Goal: Task Accomplishment & Management: Use online tool/utility

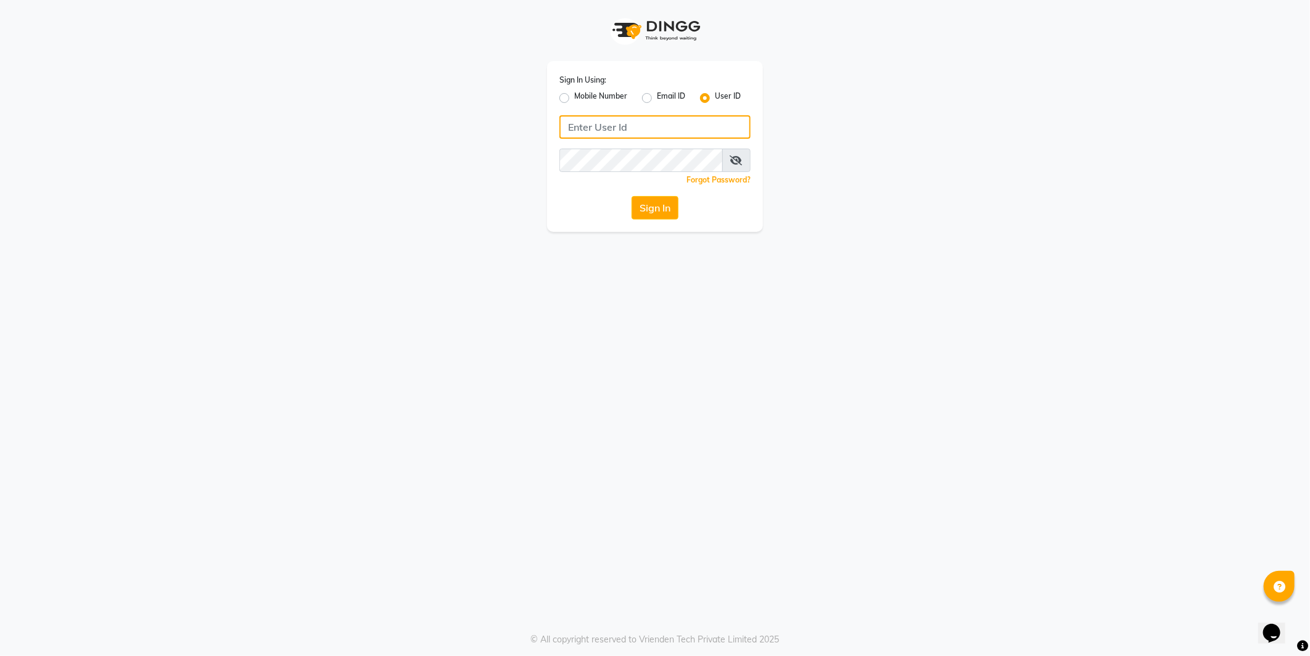
type input "e2555-01"
click at [631, 123] on input "e2555-01" at bounding box center [655, 126] width 191 height 23
click at [883, 83] on div "Sign In Using: Mobile Number Email ID User ID e2555-01 Remember me Forgot Passw…" at bounding box center [655, 116] width 703 height 232
click at [642, 213] on button "Sign In" at bounding box center [655, 207] width 47 height 23
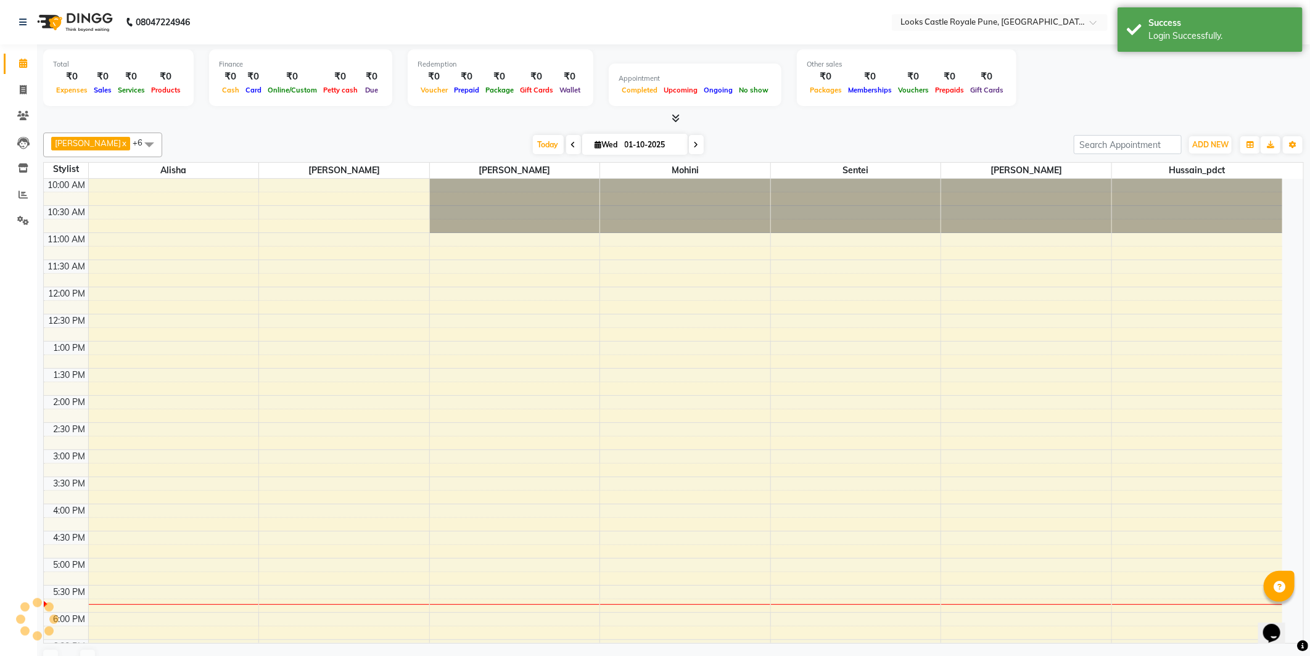
select select "en"
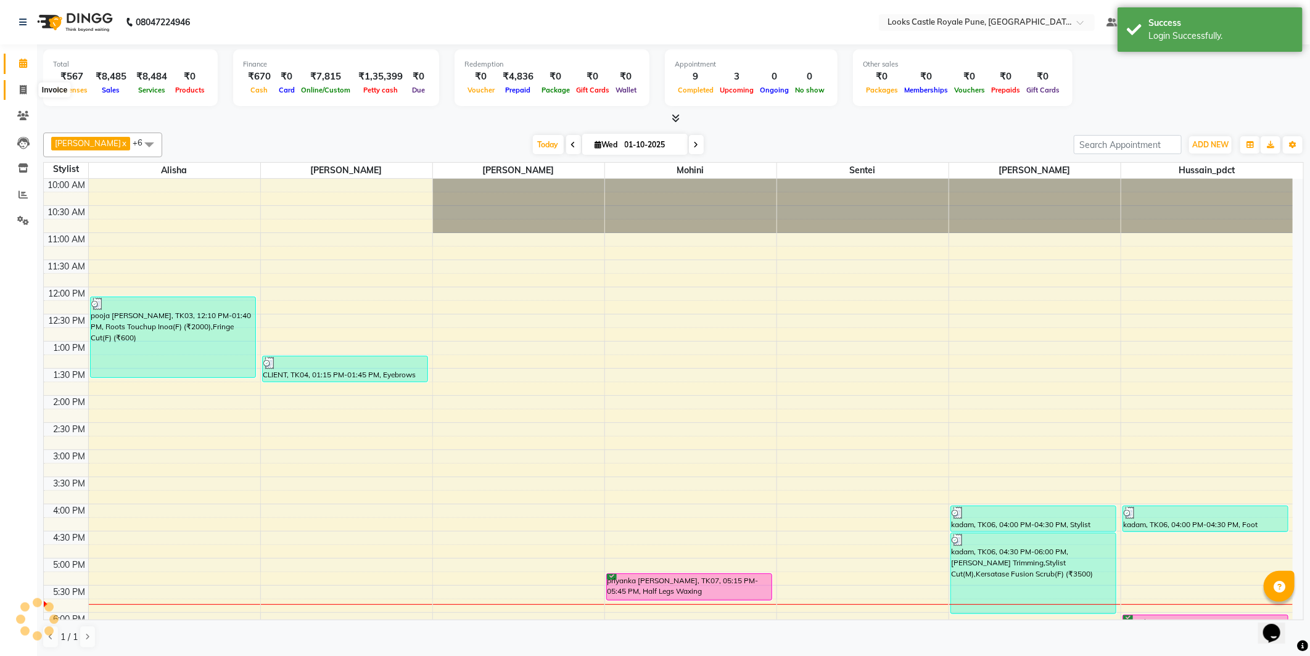
click at [12, 89] on span at bounding box center [23, 90] width 22 height 14
select select "5915"
select select "service"
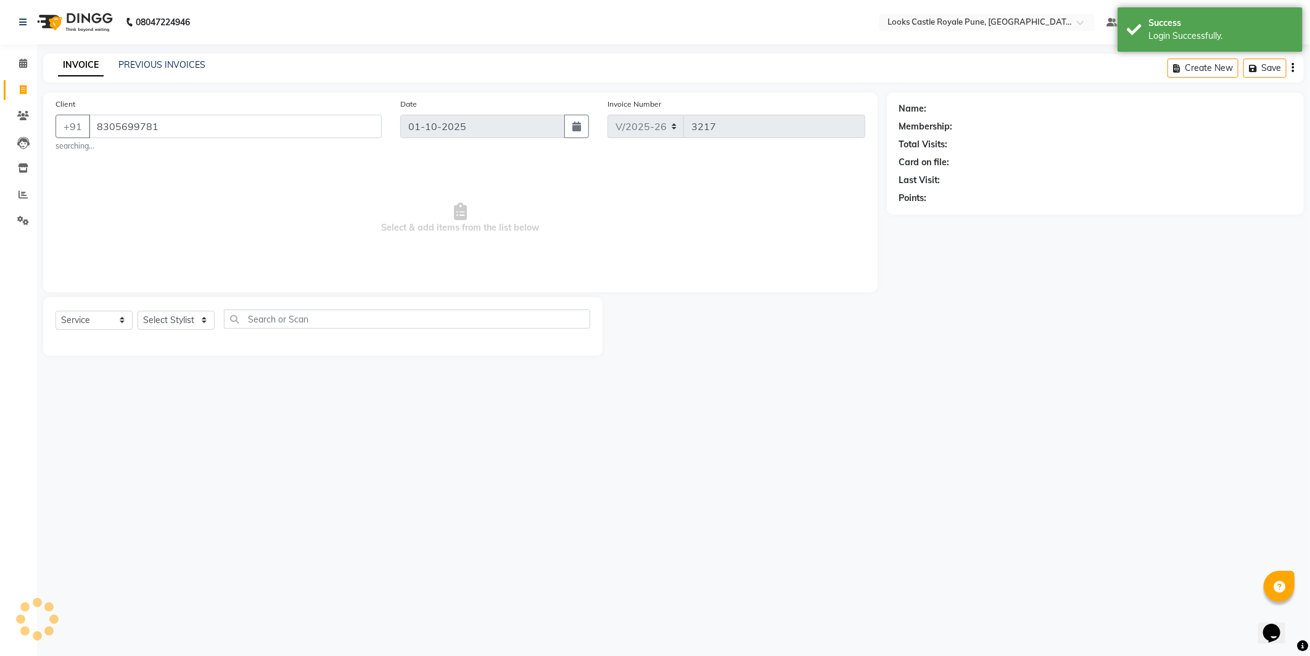
type input "8305699781"
click at [187, 308] on div "Select Service Product Membership Package Voucher Prepaid Gift Card Select Styl…" at bounding box center [323, 326] width 560 height 59
click at [189, 318] on select "Select Stylist" at bounding box center [176, 320] width 77 height 19
select select "1: Object"
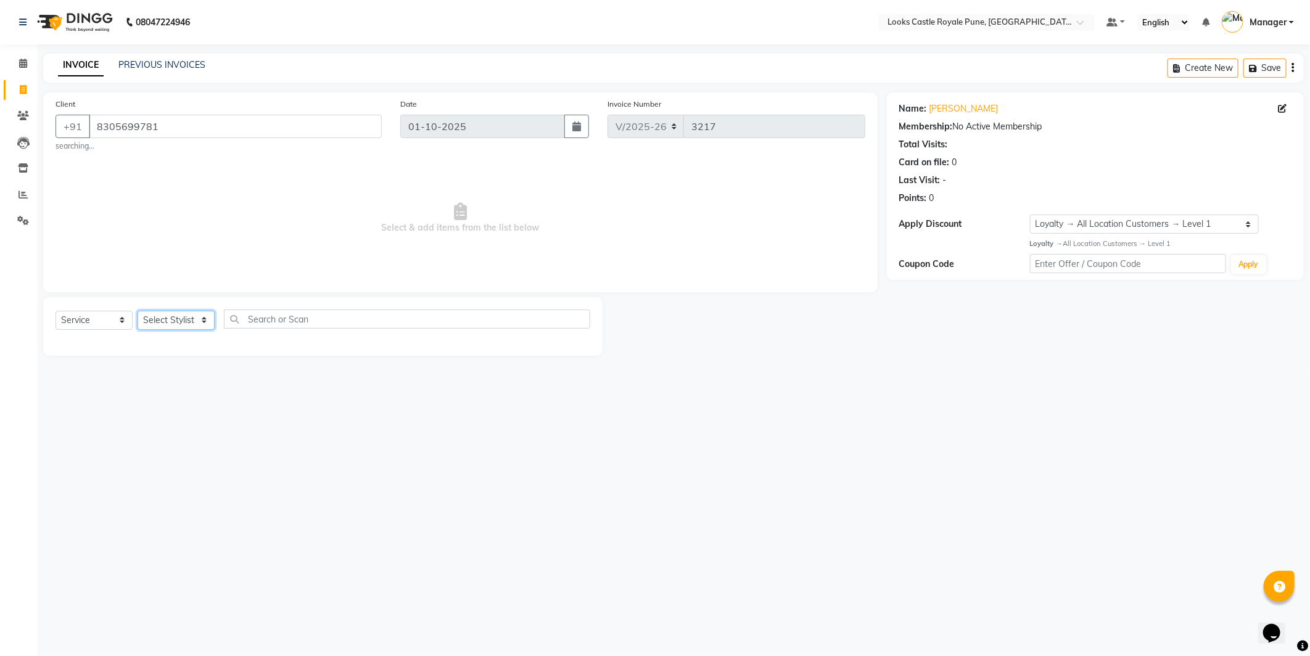
select select "43050"
click at [138, 311] on select "Select Stylist Akshay [PERSON_NAME] [PERSON_NAME] [PERSON_NAME] Danish [PERSON_…" at bounding box center [176, 320] width 77 height 19
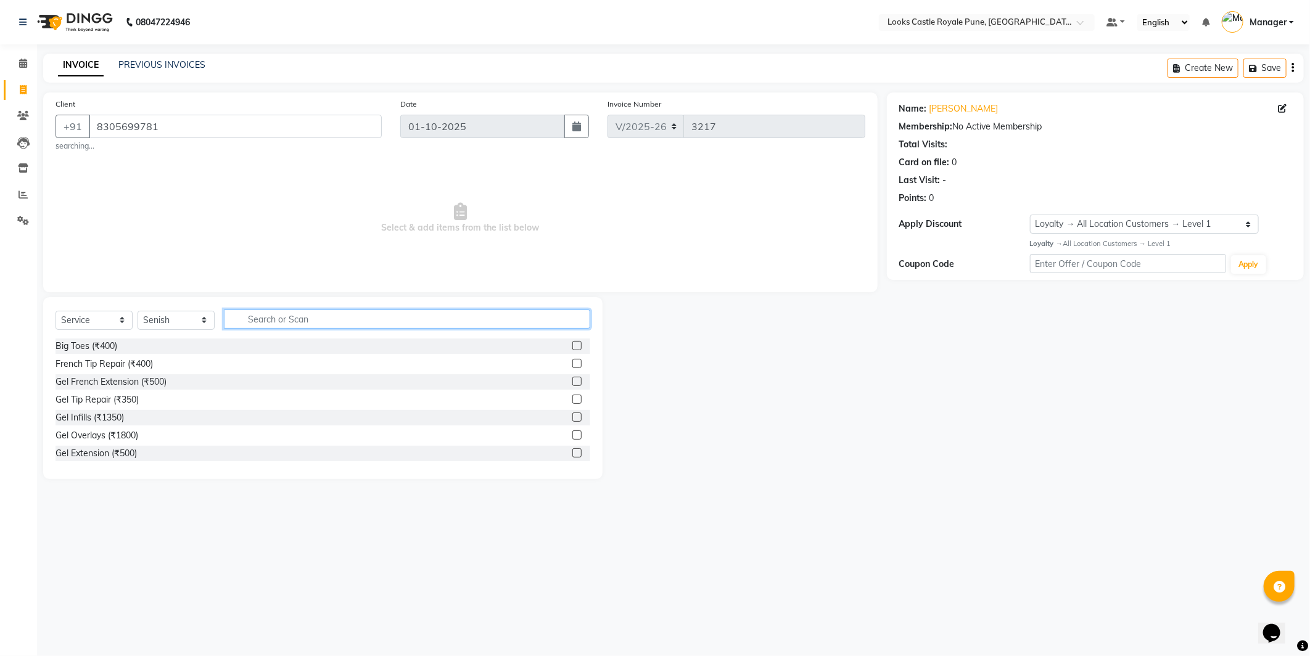
click at [297, 325] on input "text" at bounding box center [407, 319] width 366 height 19
type input "cut"
click at [122, 358] on div "Stylist Cut(M) (₹700)" at bounding box center [96, 364] width 81 height 13
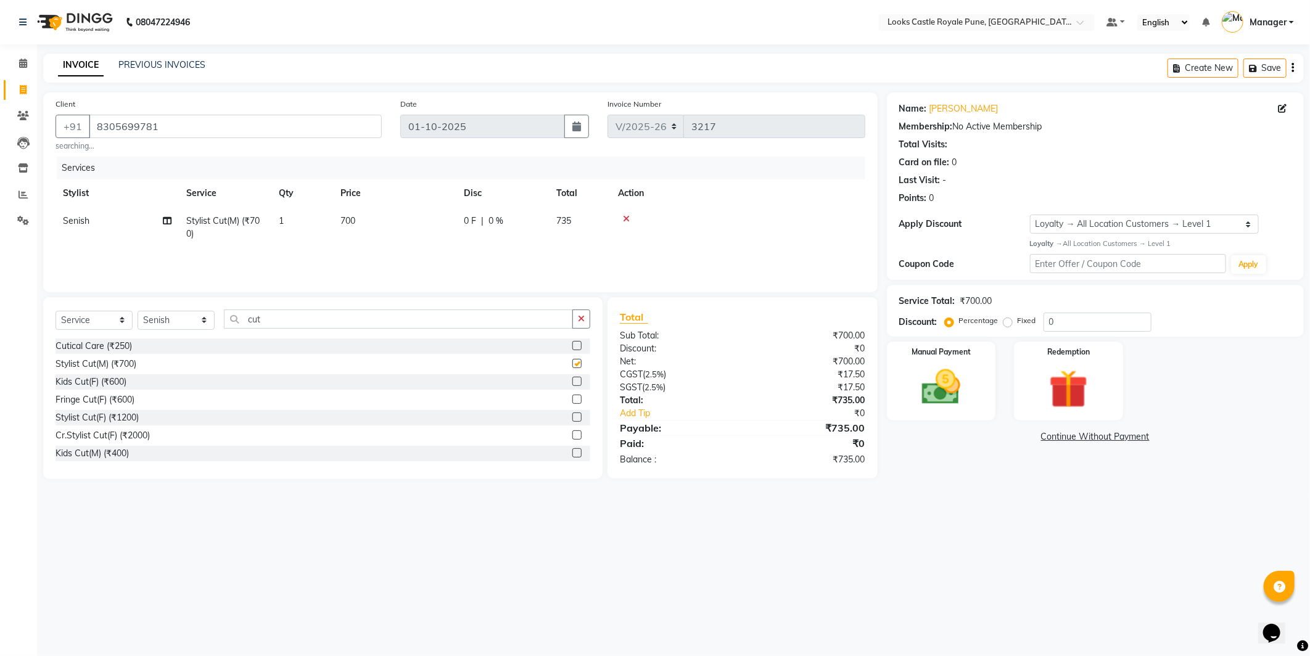
checkbox input "false"
click at [435, 207] on th "Price" at bounding box center [394, 194] width 123 height 28
click at [432, 223] on td "700" at bounding box center [394, 227] width 123 height 41
select select "43050"
click at [432, 223] on input "700" at bounding box center [453, 224] width 109 height 19
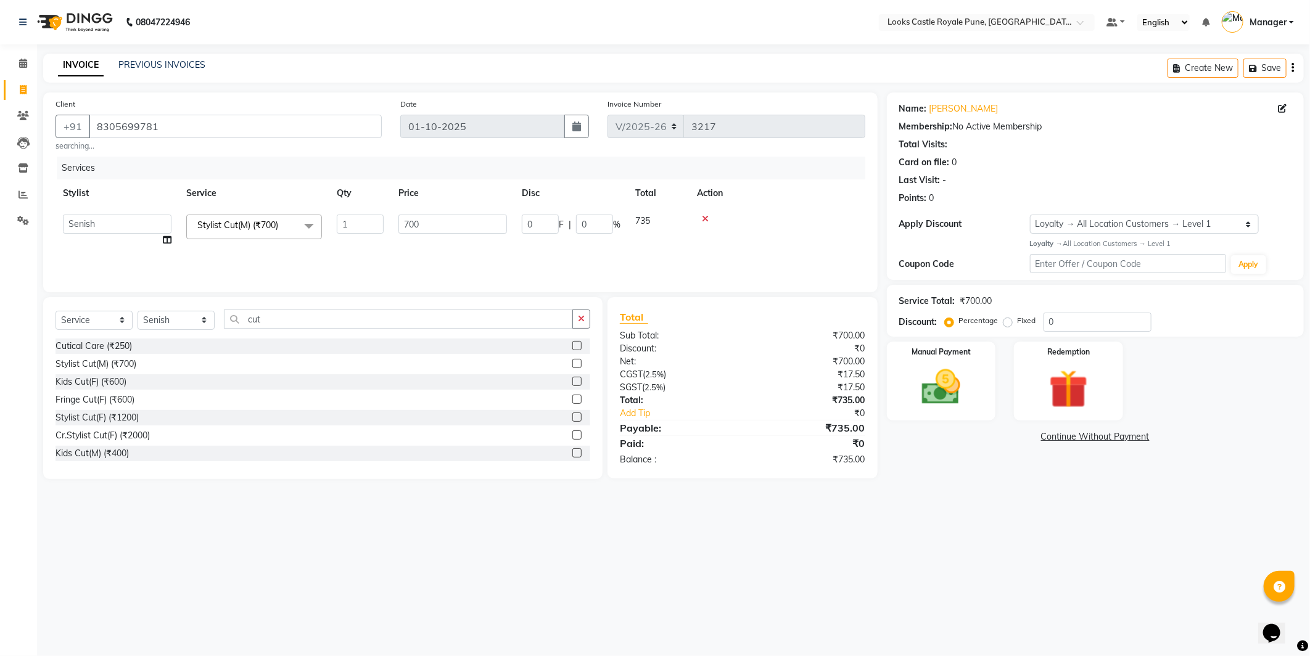
click at [432, 223] on input "700" at bounding box center [453, 224] width 109 height 19
click at [432, 224] on input "700" at bounding box center [453, 224] width 109 height 19
type input "6"
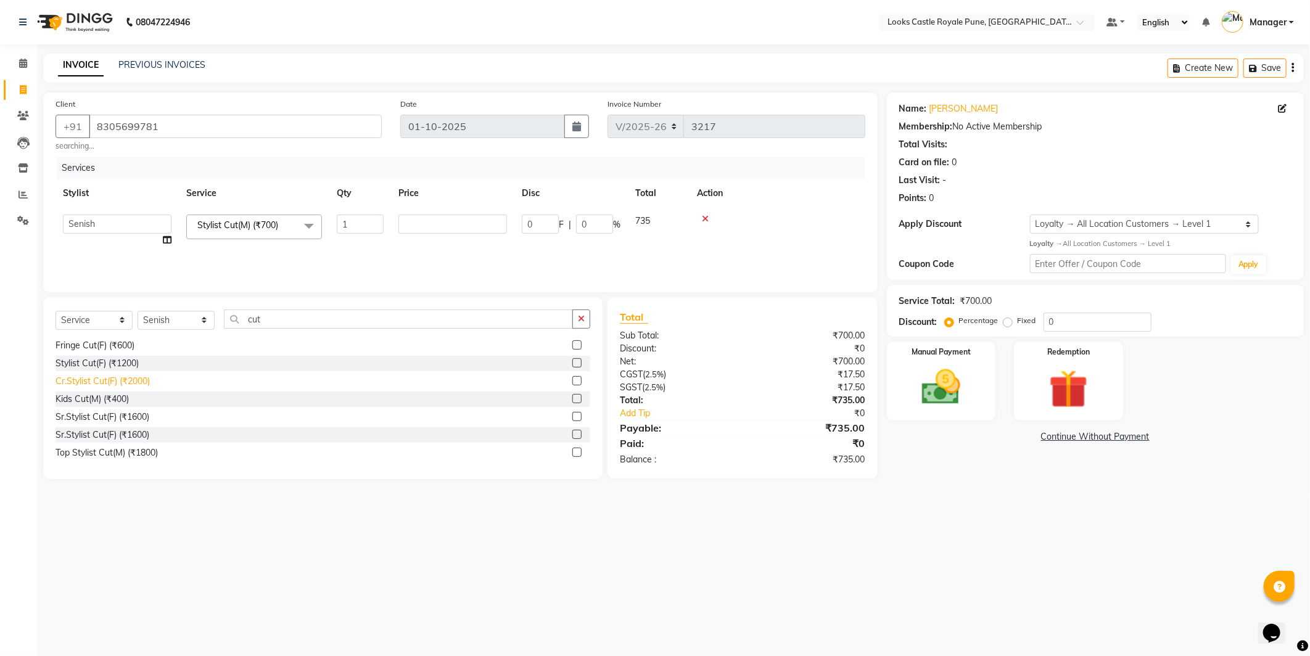
scroll to position [56, 0]
click at [109, 420] on div "Sr.Stylist Cut(F) (₹1600)" at bounding box center [103, 416] width 94 height 13
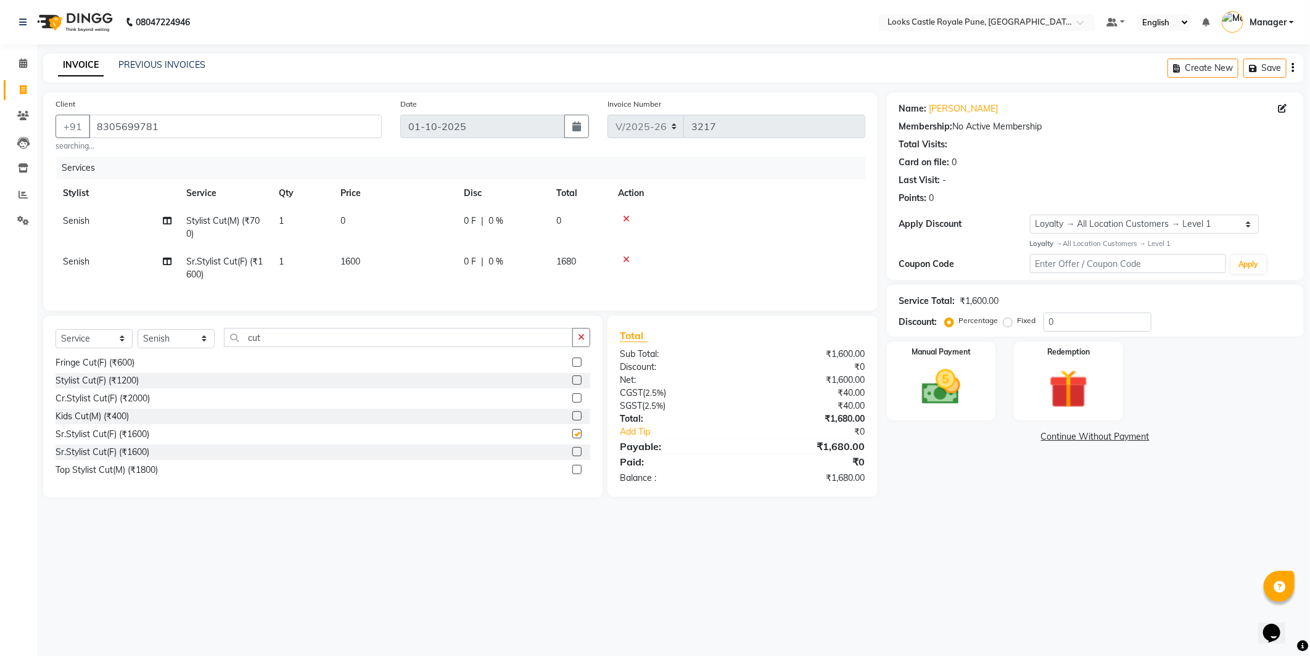
checkbox input "false"
click at [627, 219] on icon at bounding box center [626, 219] width 7 height 9
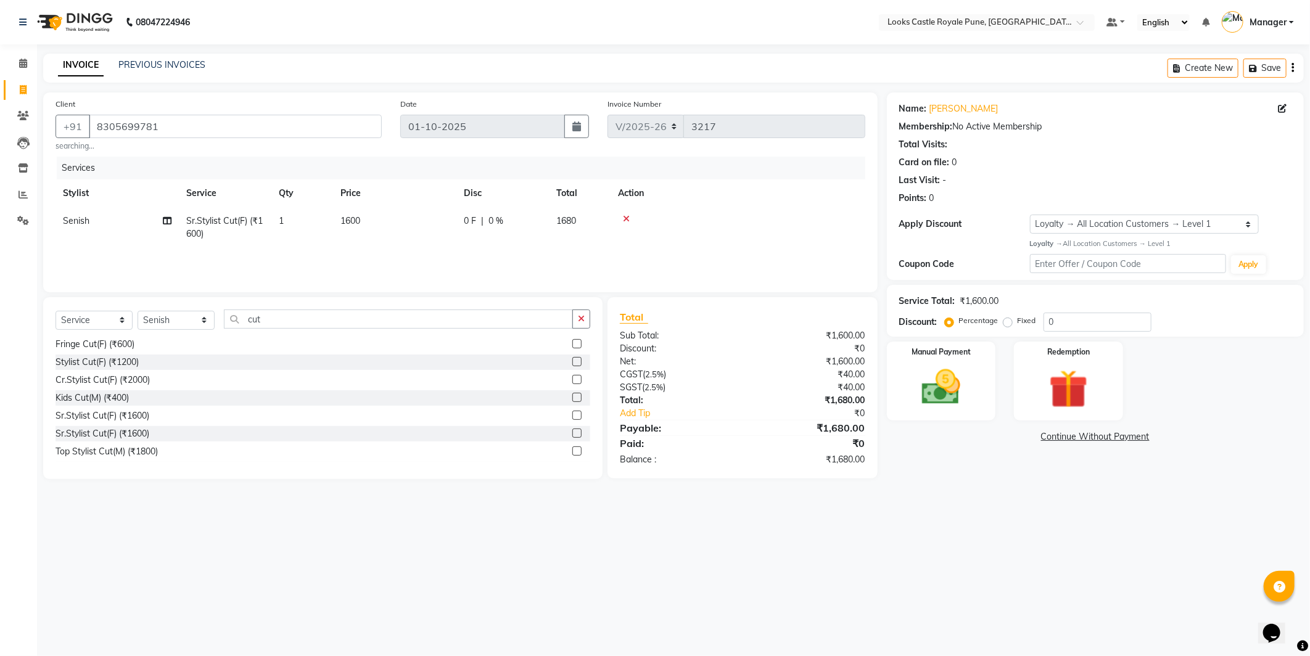
click at [397, 231] on td "1600" at bounding box center [394, 227] width 123 height 41
select select "43050"
click at [420, 225] on input "1600" at bounding box center [453, 224] width 109 height 19
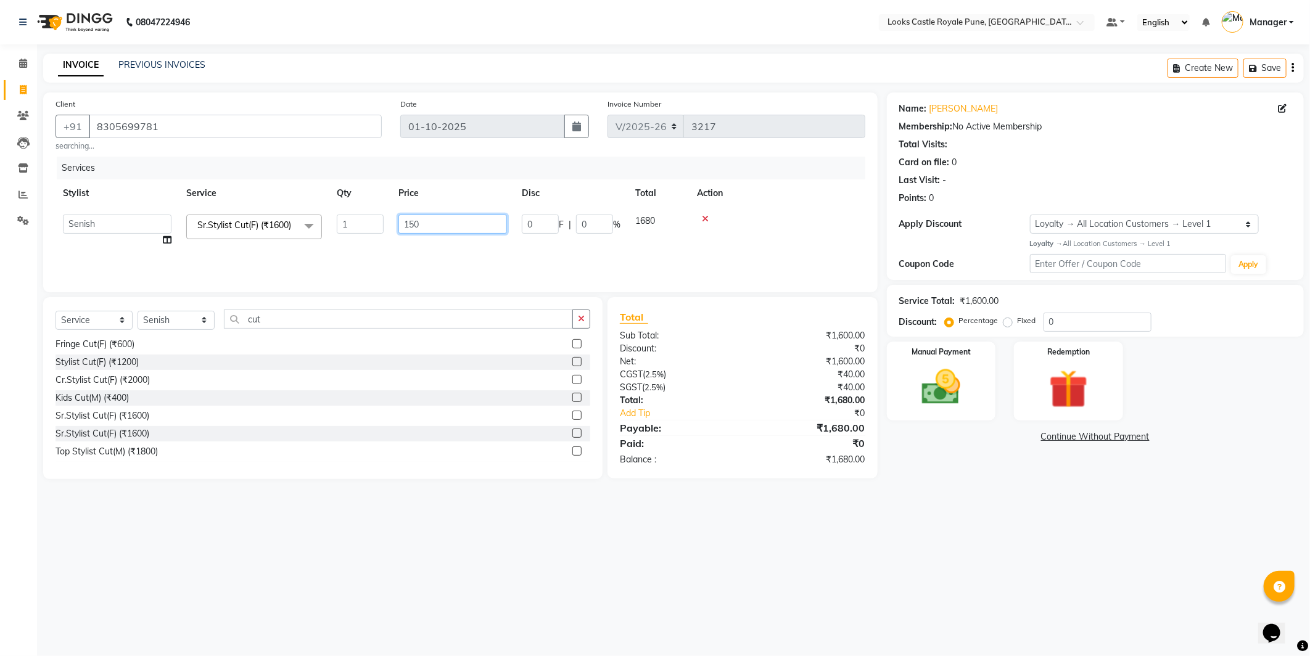
type input "1500"
click at [1027, 470] on div "Name: [PERSON_NAME] Membership: No Active Membership Total Visits: Card on file…" at bounding box center [1100, 286] width 426 height 387
click at [998, 412] on div "Manual Payment Redemption" at bounding box center [1096, 381] width 436 height 79
click at [967, 408] on img at bounding box center [942, 388] width 66 height 47
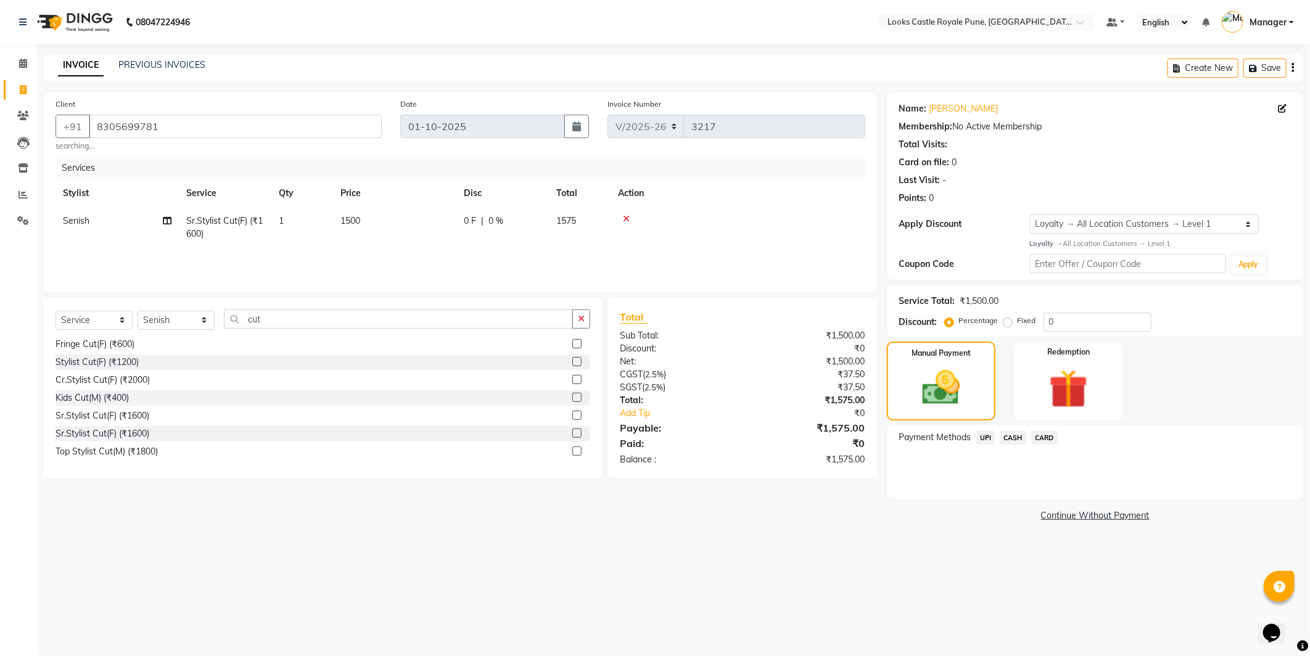
click at [1019, 441] on span "CASH" at bounding box center [1013, 438] width 27 height 14
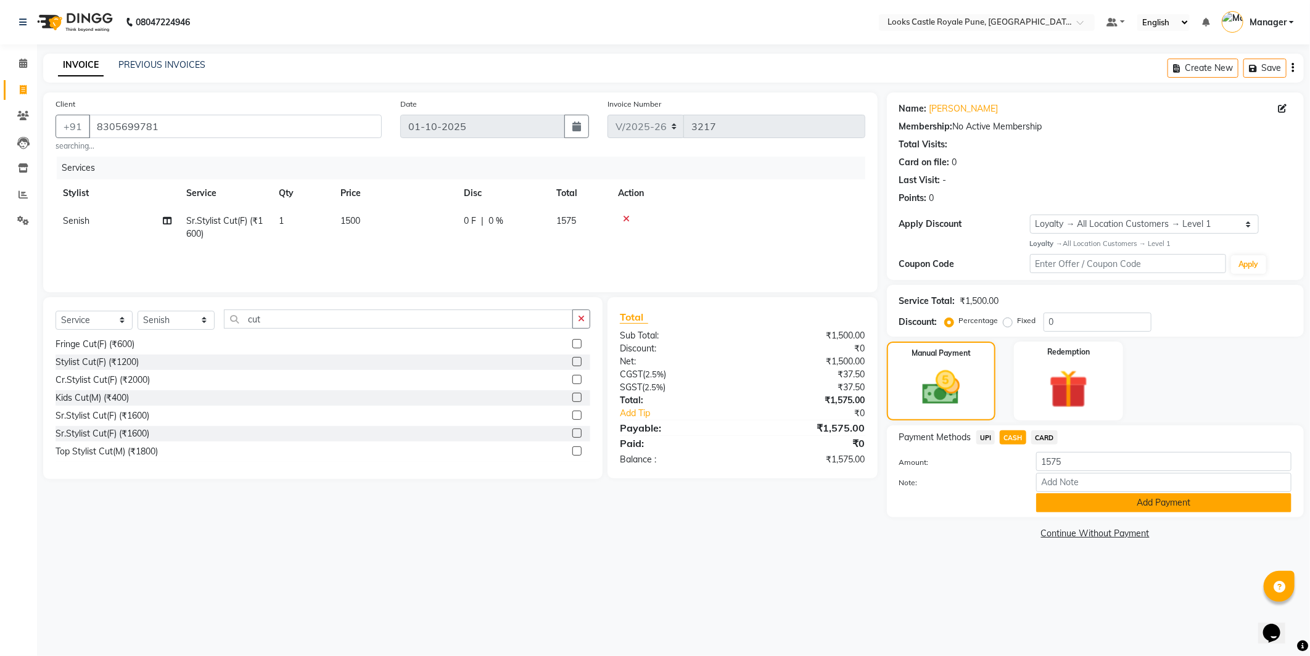
click at [1089, 501] on button "Add Payment" at bounding box center [1163, 503] width 255 height 19
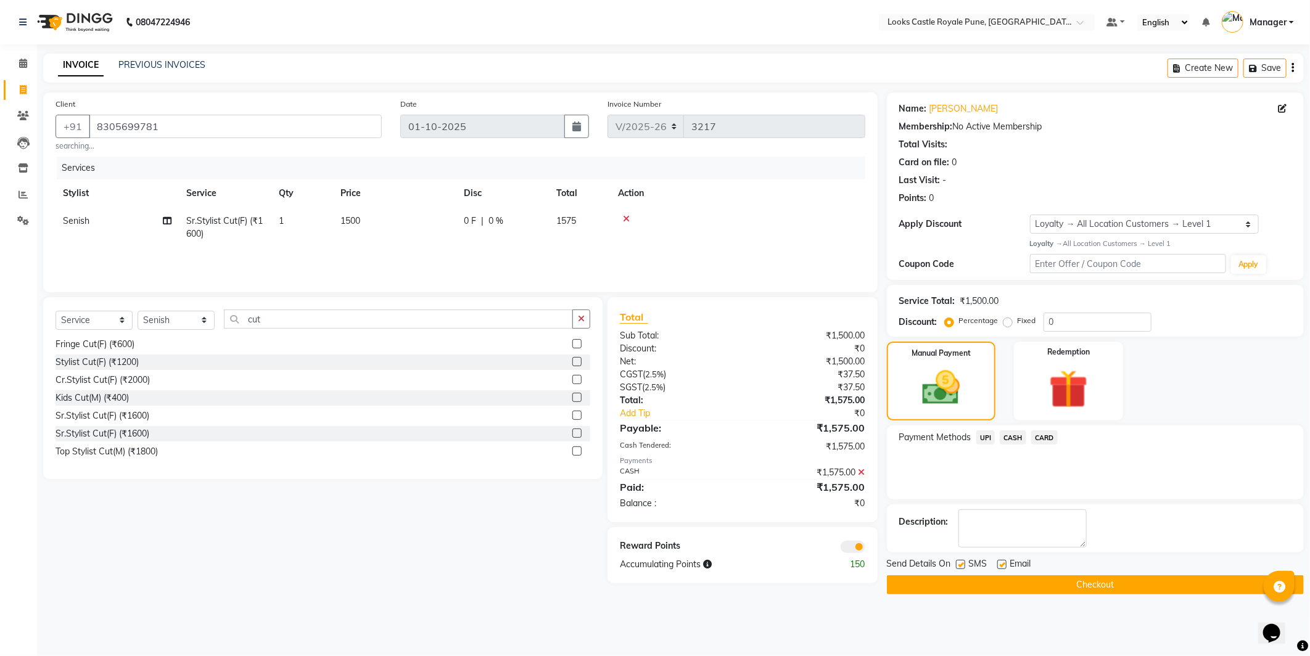
click at [1120, 589] on button "Checkout" at bounding box center [1095, 585] width 417 height 19
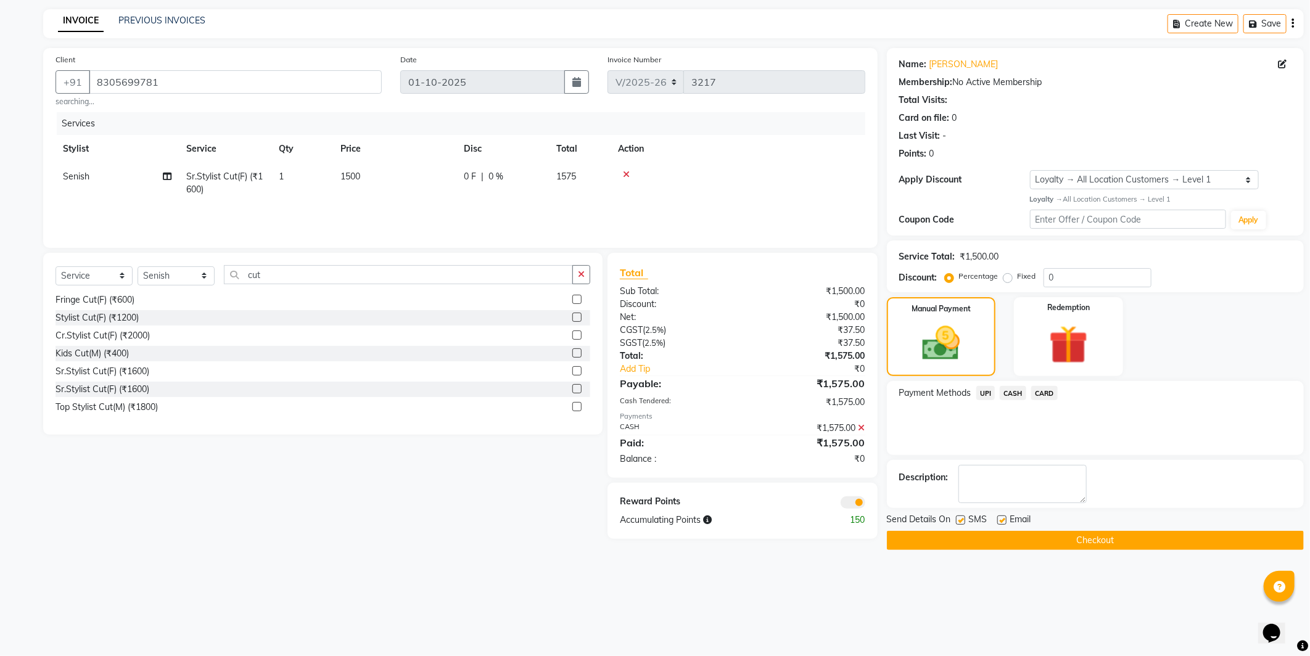
click at [1100, 536] on button "Checkout" at bounding box center [1095, 540] width 417 height 19
click at [1039, 559] on main "INVOICE PREVIOUS INVOICES Create New Save Client [PHONE_NUMBER] searching... Da…" at bounding box center [673, 289] width 1273 height 560
drag, startPoint x: 1045, startPoint y: 547, endPoint x: 932, endPoint y: 440, distance: 155.8
click at [1045, 545] on button "Checkout" at bounding box center [1095, 540] width 417 height 19
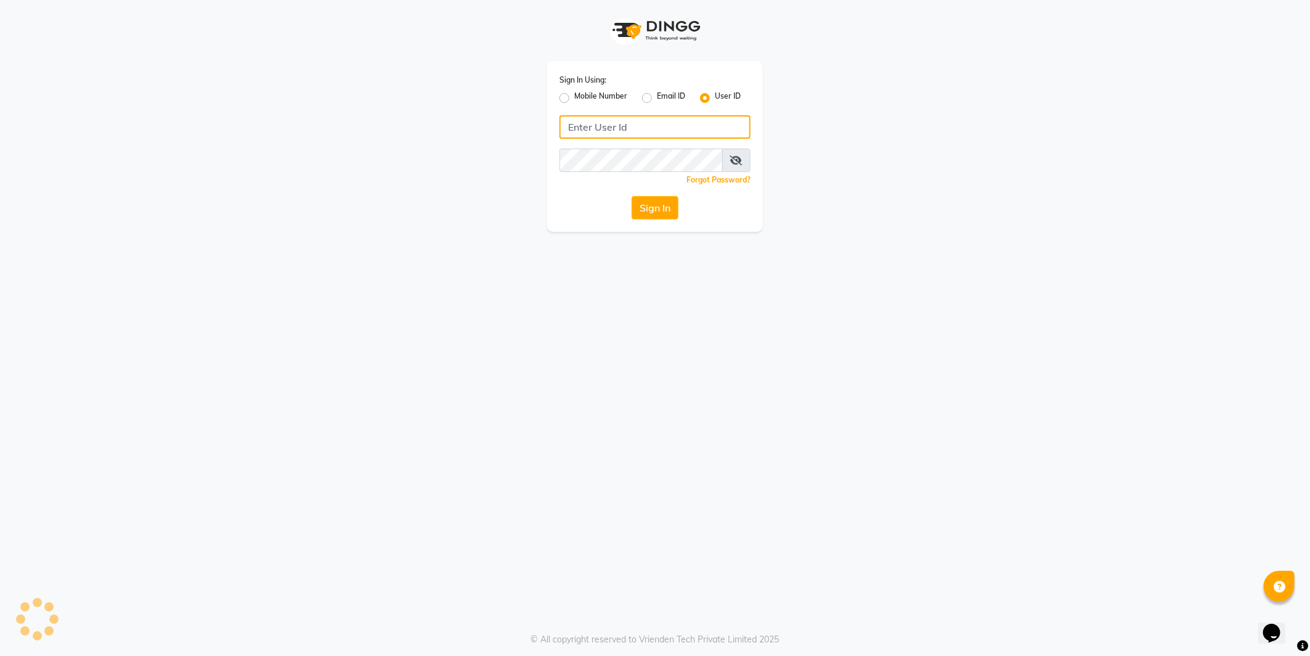
type input "e2555-01"
click at [656, 209] on button "Sign In" at bounding box center [655, 207] width 47 height 23
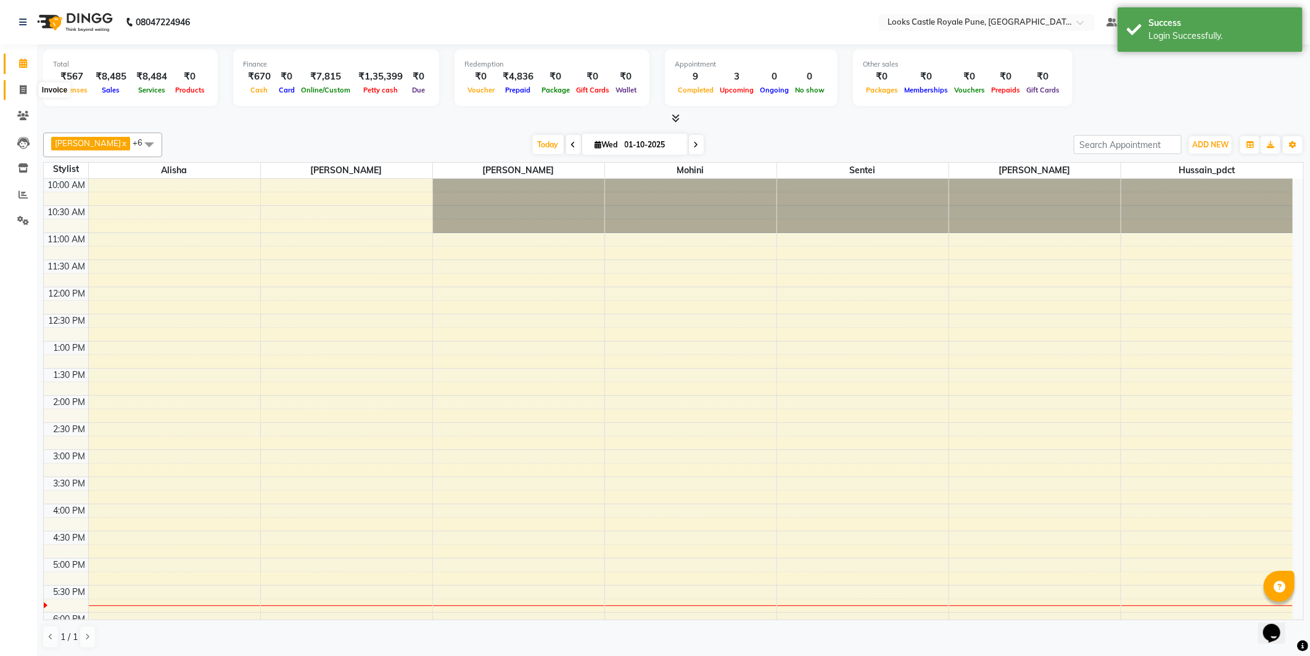
click at [20, 88] on icon at bounding box center [23, 89] width 7 height 9
select select "service"
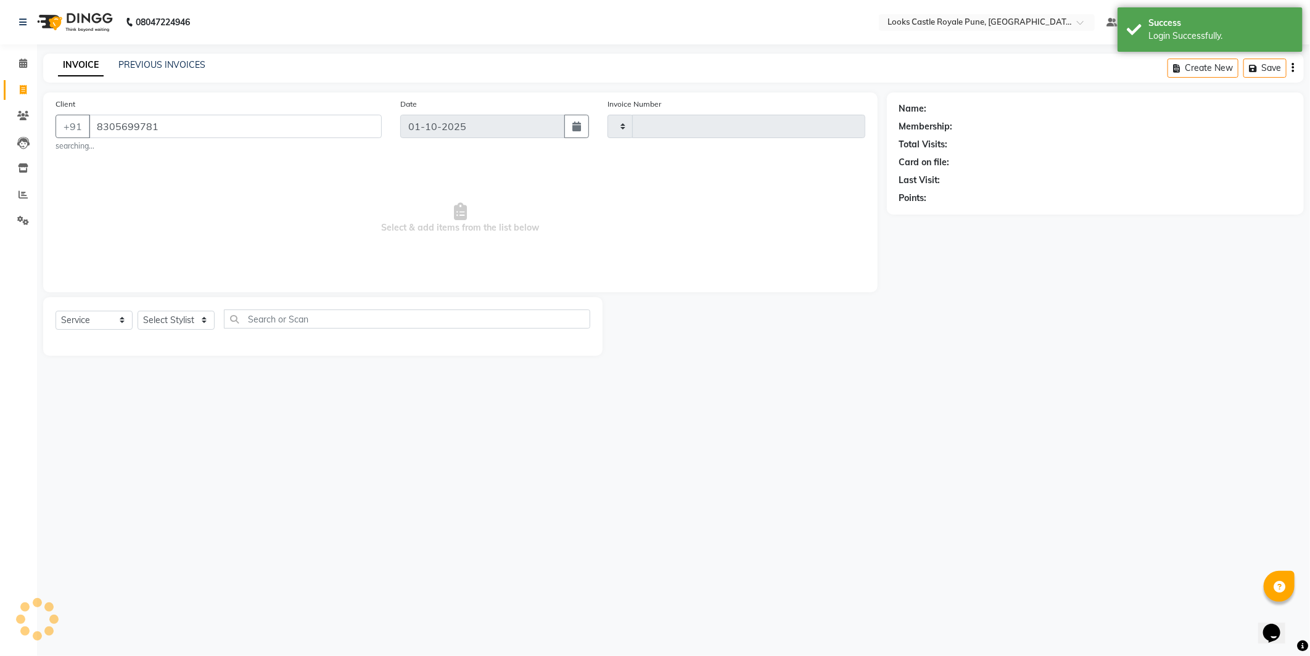
type input "8305699781"
click at [187, 321] on select "Select Stylist" at bounding box center [176, 320] width 77 height 19
type input "3217"
select select "5915"
select select "1: Object"
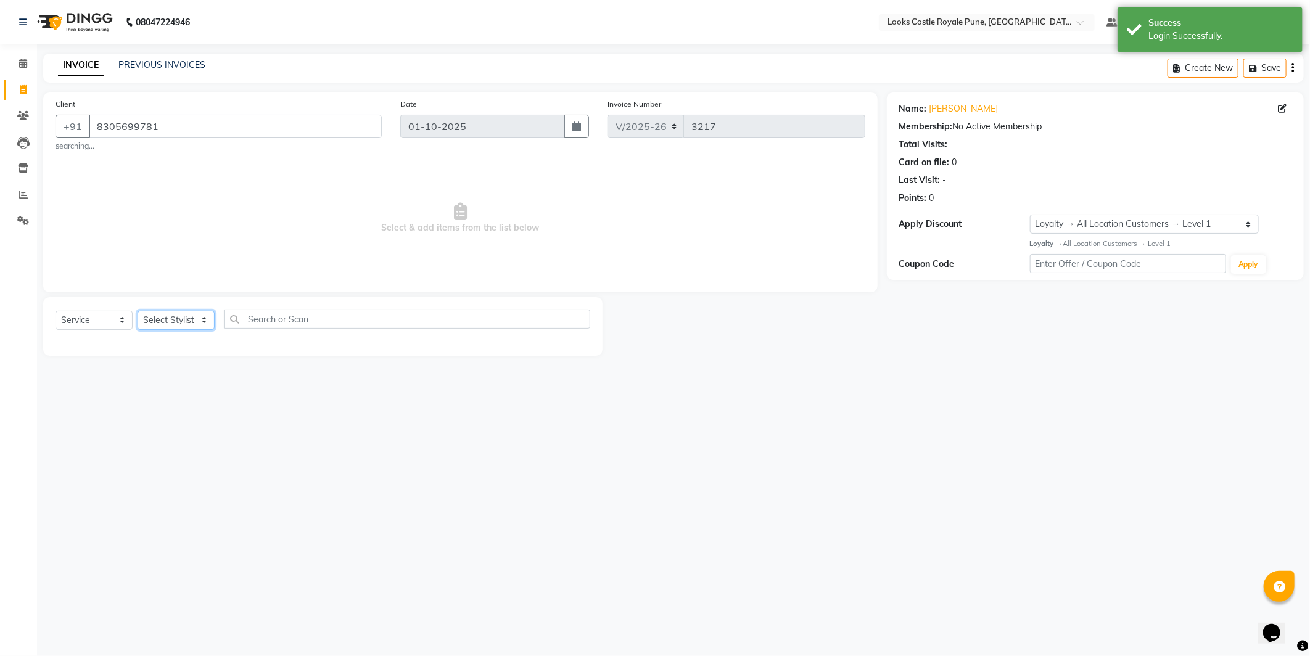
click at [187, 321] on select "Select Stylist Akshay [PERSON_NAME] [PERSON_NAME] [PERSON_NAME] Danish [PERSON_…" at bounding box center [176, 320] width 77 height 19
select select "43050"
click at [138, 311] on select "Select Stylist Akshay [PERSON_NAME] [PERSON_NAME] [PERSON_NAME] Danish [PERSON_…" at bounding box center [176, 320] width 77 height 19
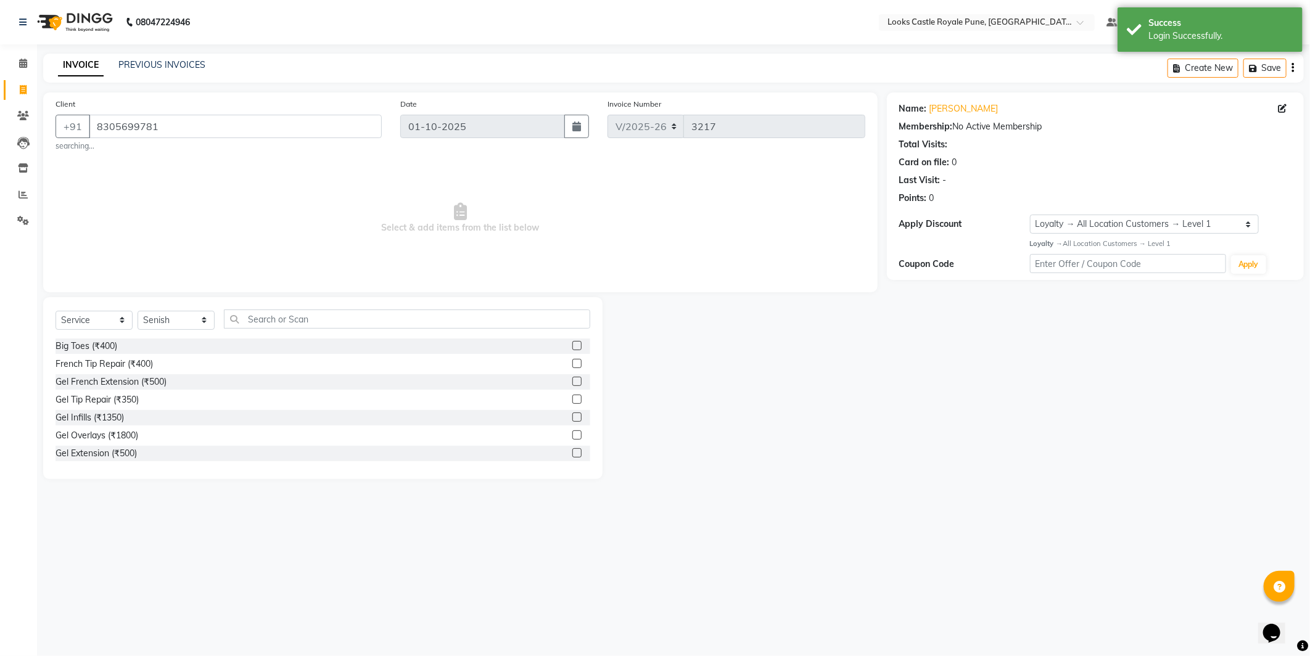
click at [256, 306] on div "Select Service Product Membership Package Voucher Prepaid Gift Card Select Styl…" at bounding box center [323, 388] width 560 height 182
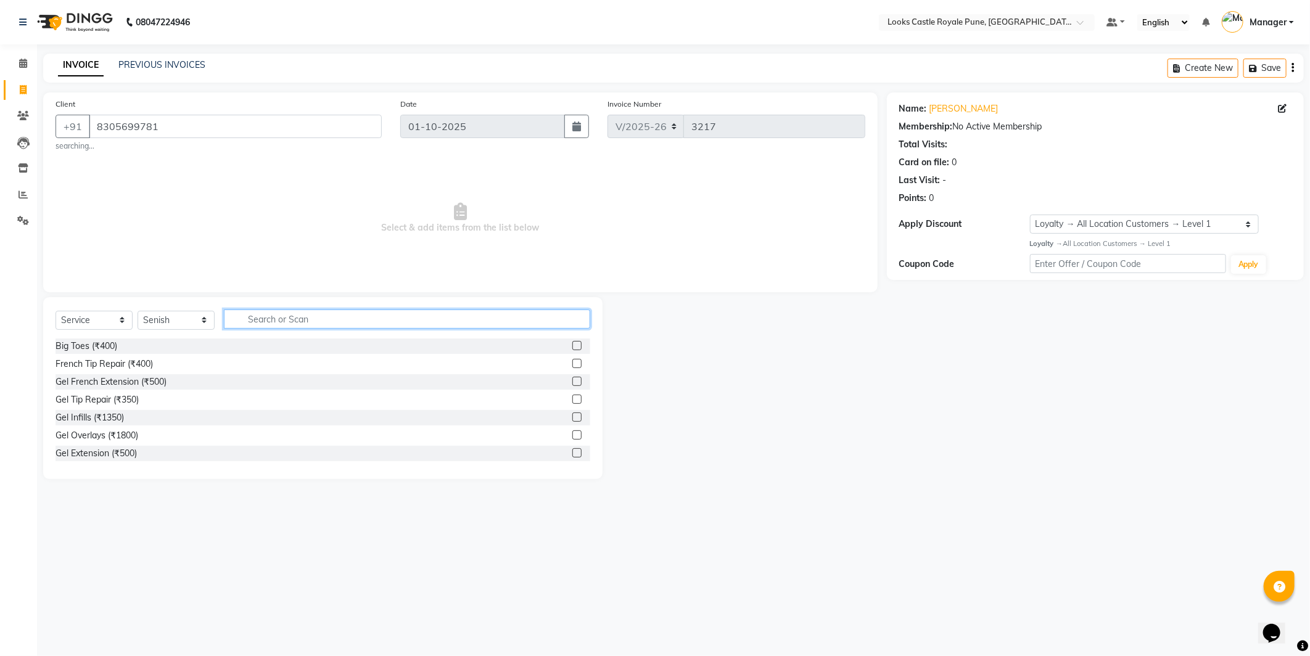
click at [250, 318] on input "text" at bounding box center [407, 319] width 366 height 19
type input "cut"
drag, startPoint x: 115, startPoint y: 436, endPoint x: 394, endPoint y: 250, distance: 334.9
click at [116, 436] on div "Sr.Stylist Cut(F) (₹1600)" at bounding box center [103, 434] width 94 height 13
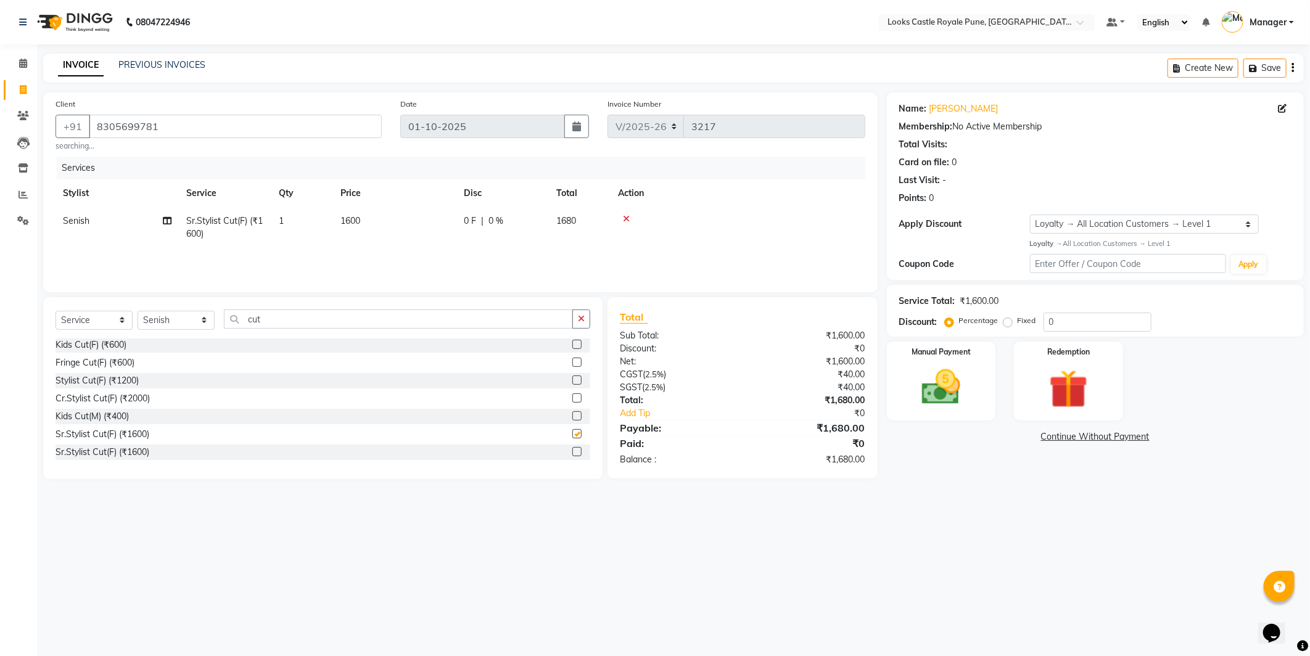
checkbox input "false"
click at [427, 225] on td "1600" at bounding box center [394, 227] width 123 height 41
select select "43050"
click at [358, 243] on tr "Akshay [PERSON_NAME] [PERSON_NAME] [PERSON_NAME] Danish [PERSON_NAME] [PERSON_N…" at bounding box center [461, 230] width 810 height 47
click at [406, 219] on input "1600" at bounding box center [453, 224] width 109 height 19
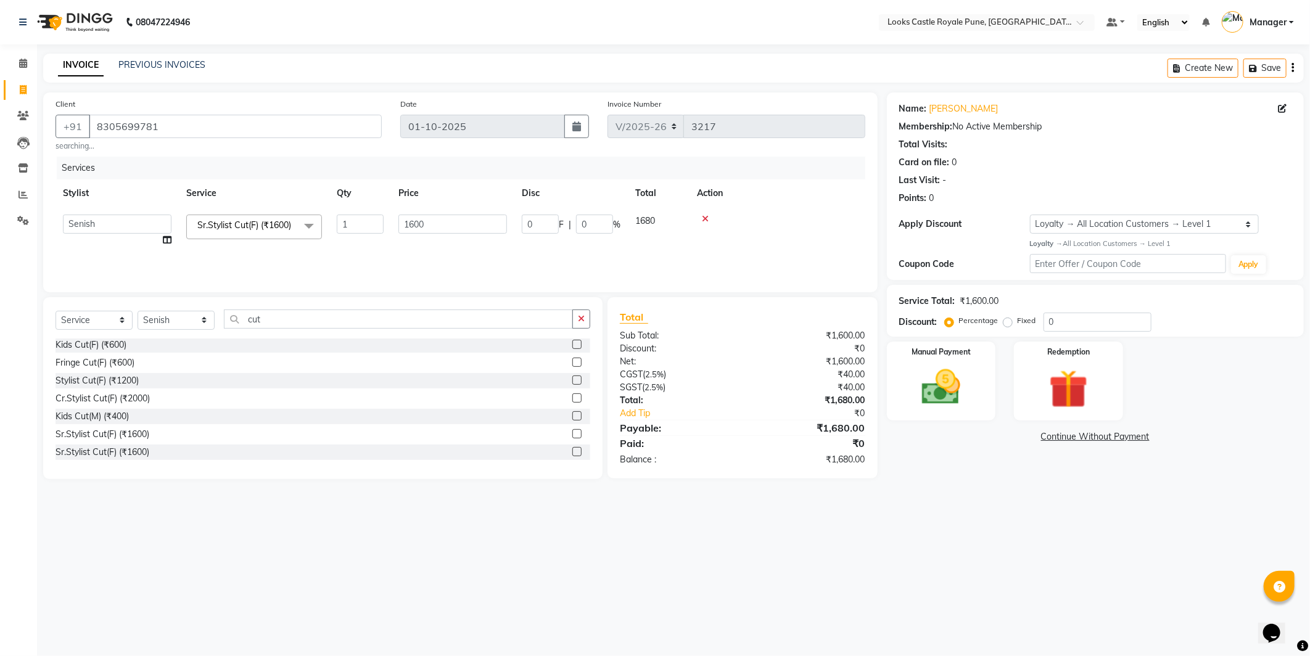
click at [406, 219] on input "1600" at bounding box center [453, 224] width 109 height 19
type input "1500"
drag, startPoint x: 957, startPoint y: 500, endPoint x: 957, endPoint y: 469, distance: 31.5
click at [957, 496] on div "08047224946 Select Location × Looks Castle Royale Pune, [GEOGRAPHIC_DATA], [GEO…" at bounding box center [655, 328] width 1310 height 656
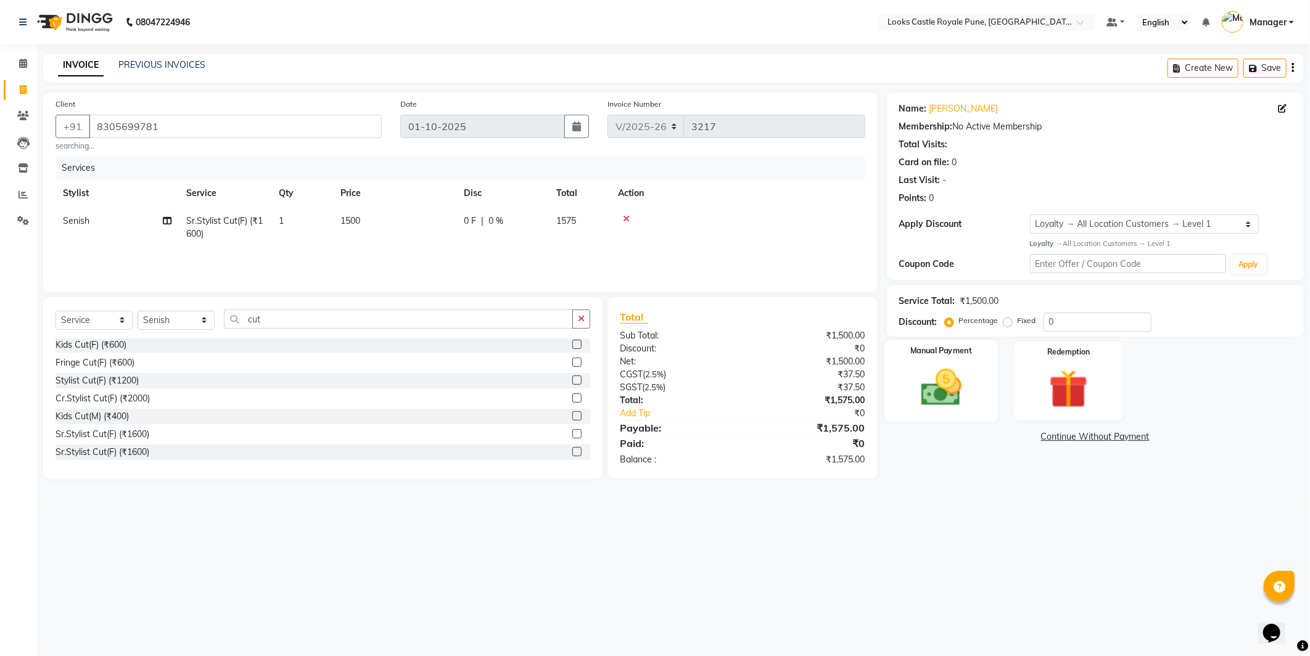
click at [937, 387] on img at bounding box center [942, 388] width 66 height 47
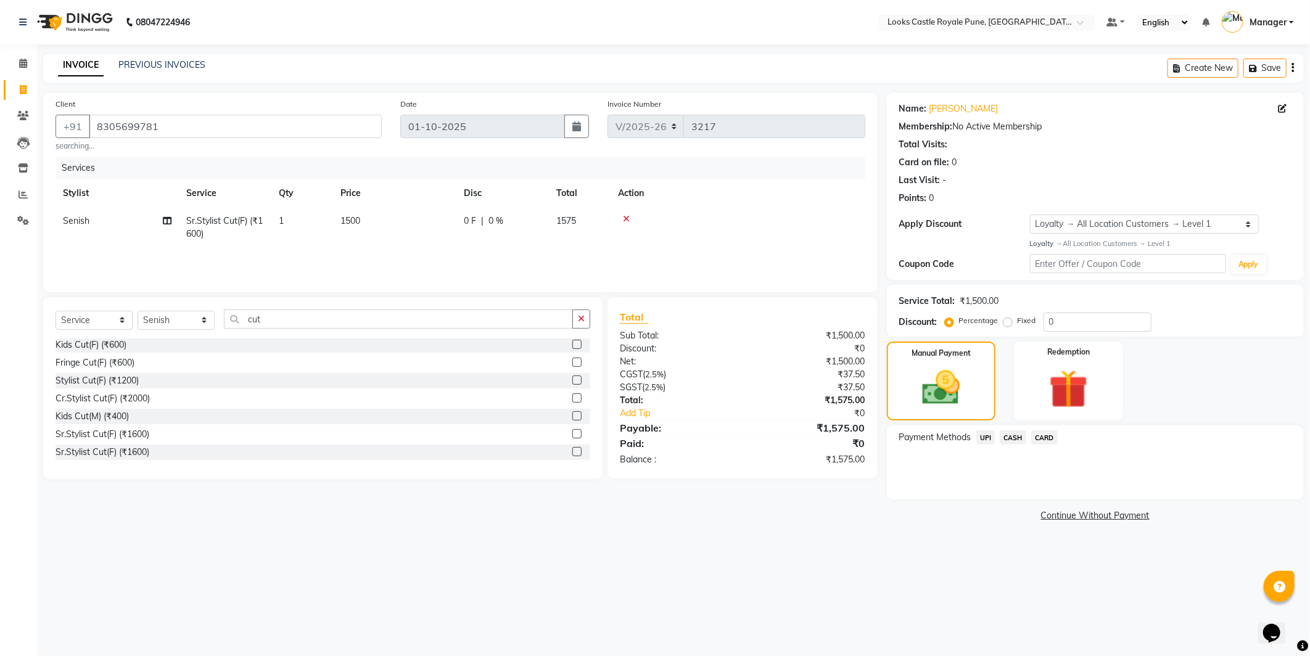
click at [1020, 437] on span "CASH" at bounding box center [1013, 438] width 27 height 14
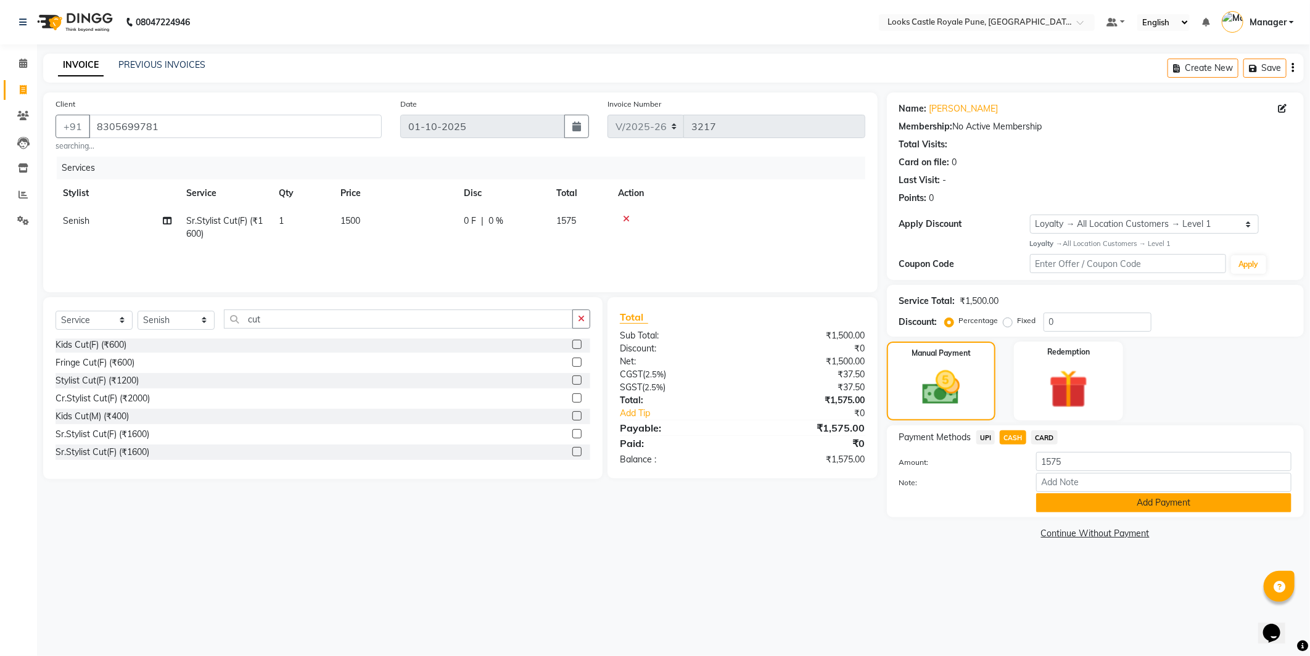
click at [1107, 510] on button "Add Payment" at bounding box center [1163, 503] width 255 height 19
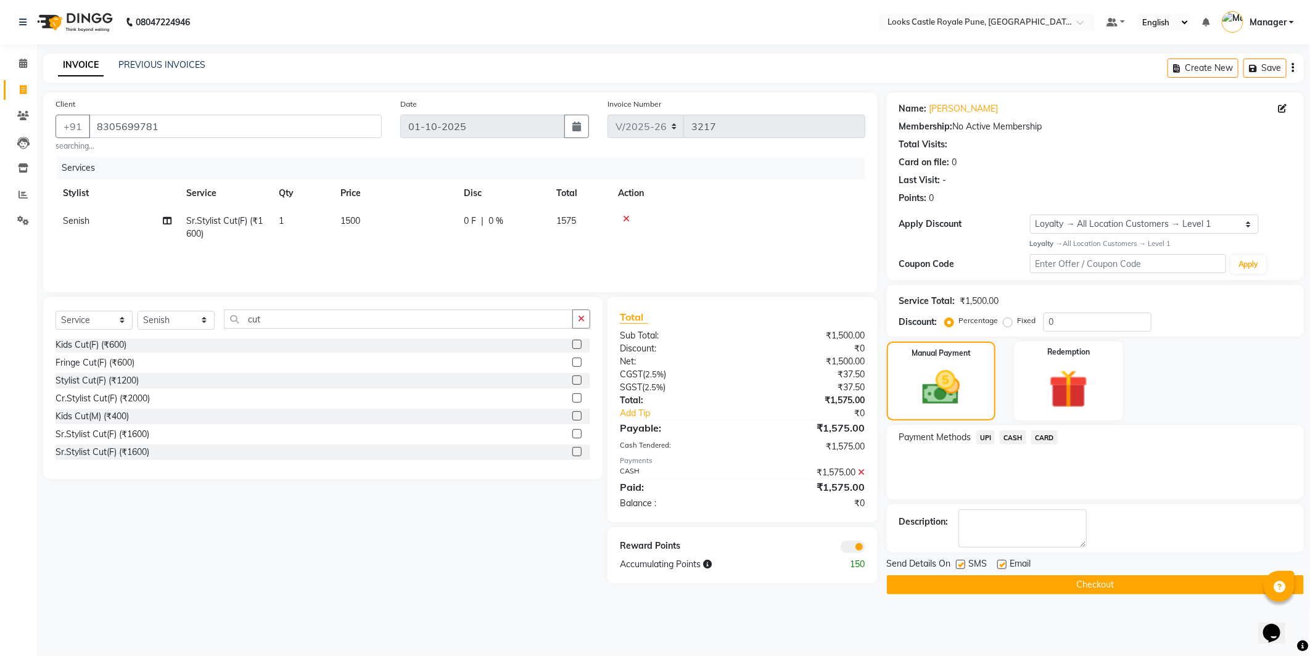
click at [1119, 590] on button "Checkout" at bounding box center [1095, 585] width 417 height 19
